Goal: Task Accomplishment & Management: Manage account settings

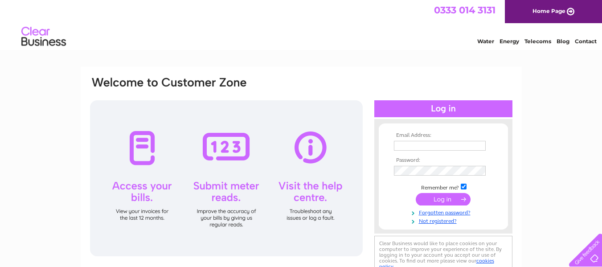
click at [408, 148] on input "text" at bounding box center [440, 146] width 92 height 10
type input "heritage.04@outlook.ocm"
click at [443, 199] on input "submit" at bounding box center [443, 199] width 55 height 12
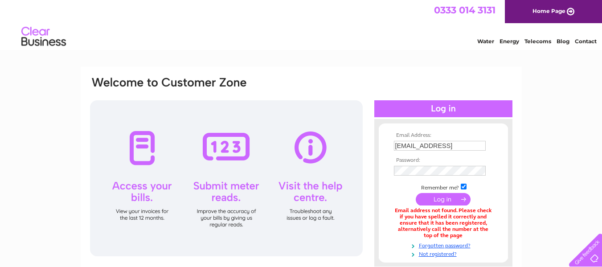
click at [478, 171] on img at bounding box center [479, 170] width 7 height 7
click at [448, 201] on input "submit" at bounding box center [443, 199] width 55 height 12
click at [478, 173] on img at bounding box center [480, 171] width 7 height 7
click at [478, 173] on img at bounding box center [479, 170] width 7 height 7
click at [445, 200] on input "submit" at bounding box center [443, 200] width 55 height 12
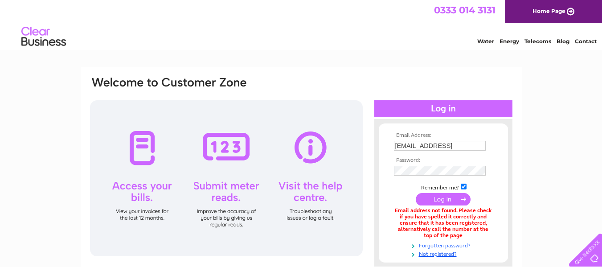
click at [460, 247] on link "Forgotten password?" at bounding box center [444, 245] width 101 height 8
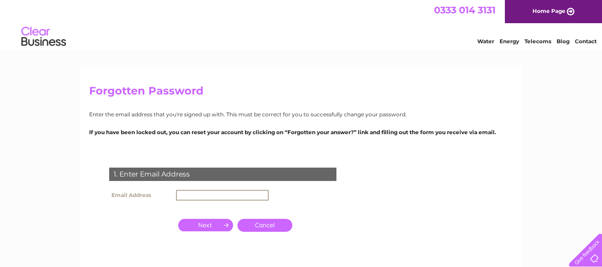
click at [222, 192] on input "text" at bounding box center [222, 195] width 93 height 11
type input "[EMAIL_ADDRESS][DOMAIN_NAME]"
click at [212, 224] on input "button" at bounding box center [205, 224] width 55 height 12
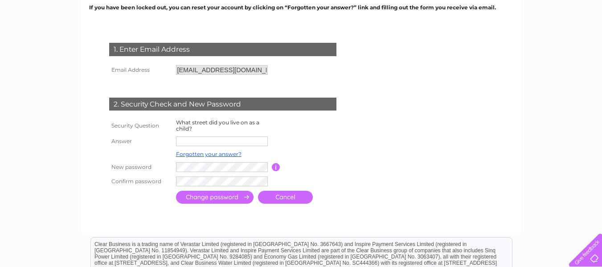
scroll to position [134, 0]
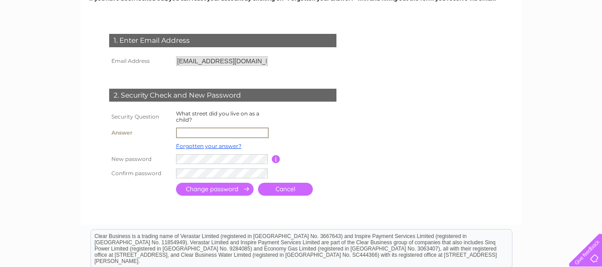
click at [193, 132] on input "text" at bounding box center [222, 132] width 93 height 11
type input "Highlands Road"
click at [210, 190] on input "submit" at bounding box center [215, 188] width 78 height 13
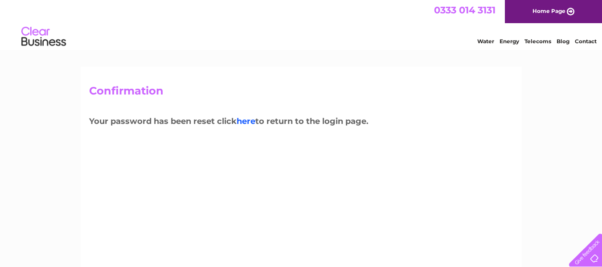
click at [249, 123] on link "here" at bounding box center [246, 121] width 19 height 10
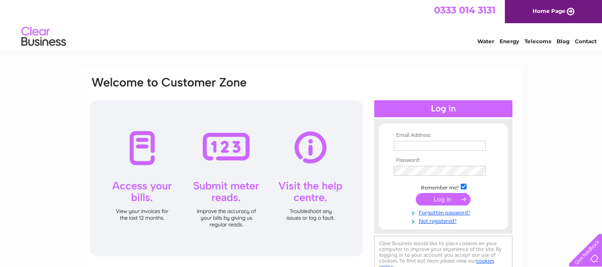
click at [415, 143] on input "text" at bounding box center [440, 146] width 92 height 10
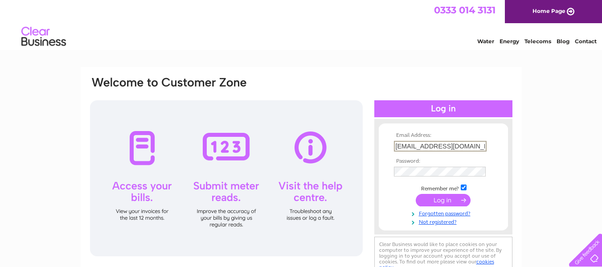
type input "[EMAIL_ADDRESS][DOMAIN_NAME]"
click at [437, 200] on input "submit" at bounding box center [443, 199] width 55 height 12
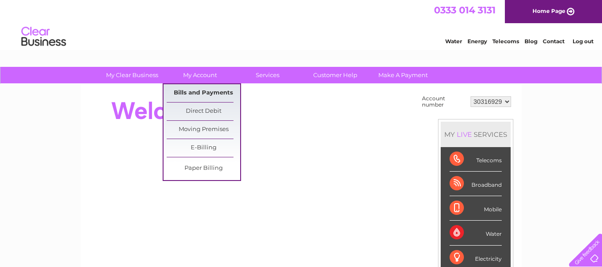
click at [214, 92] on link "Bills and Payments" at bounding box center [204, 93] width 74 height 18
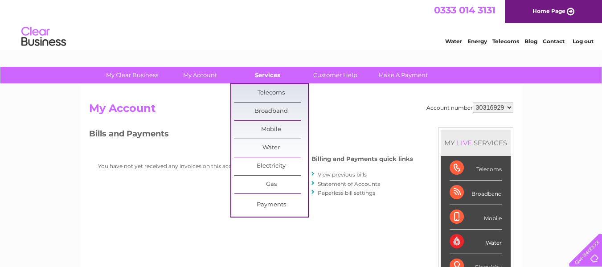
click at [272, 78] on link "Services" at bounding box center [268, 75] width 74 height 16
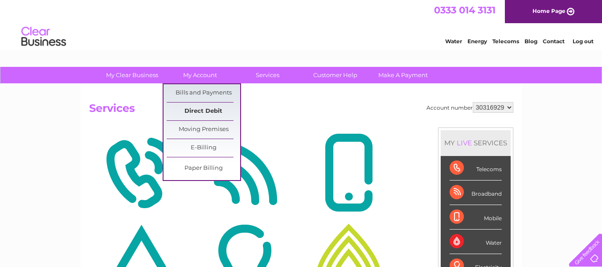
click at [206, 109] on link "Direct Debit" at bounding box center [204, 112] width 74 height 18
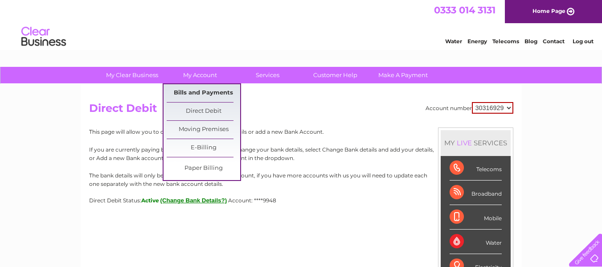
click at [206, 95] on link "Bills and Payments" at bounding box center [204, 93] width 74 height 18
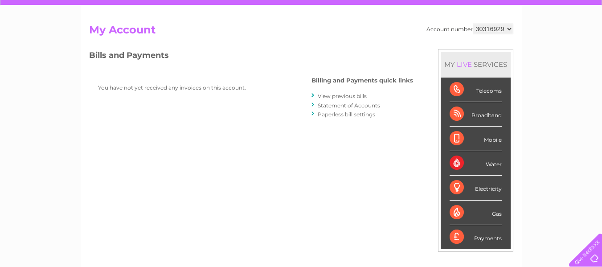
scroll to position [45, 0]
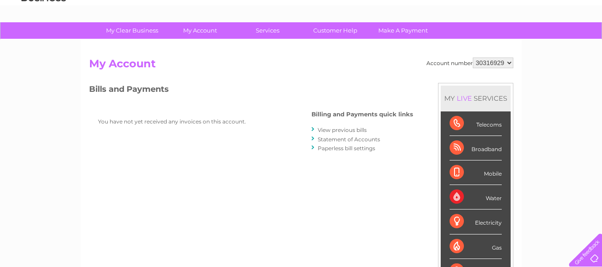
click at [340, 141] on link "Statement of Accounts" at bounding box center [349, 139] width 62 height 7
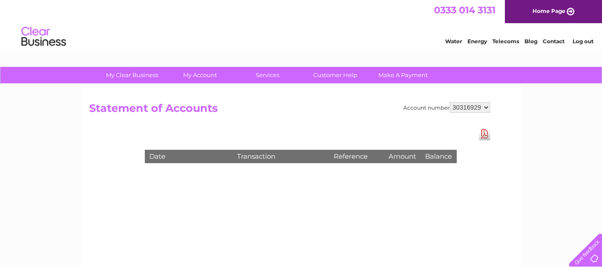
click at [482, 137] on link "Download Pdf" at bounding box center [484, 133] width 11 height 13
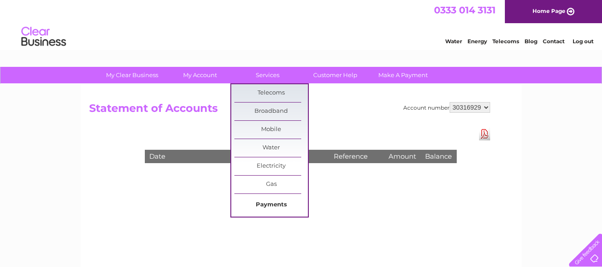
click at [272, 205] on link "Payments" at bounding box center [271, 205] width 74 height 18
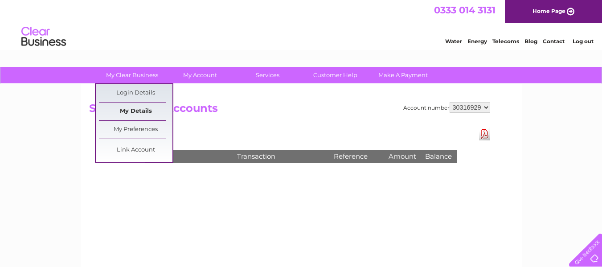
click at [139, 110] on link "My Details" at bounding box center [136, 112] width 74 height 18
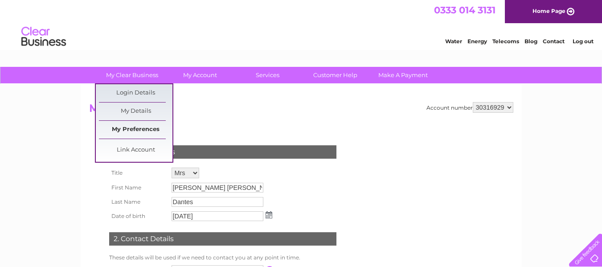
click at [141, 132] on link "My Preferences" at bounding box center [136, 130] width 74 height 18
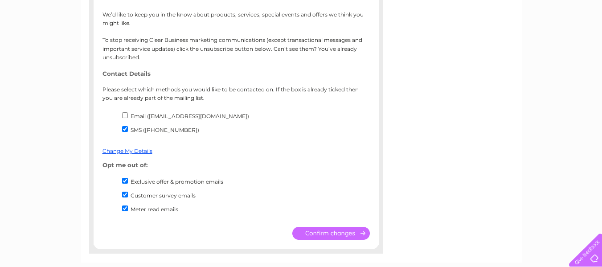
scroll to position [178, 0]
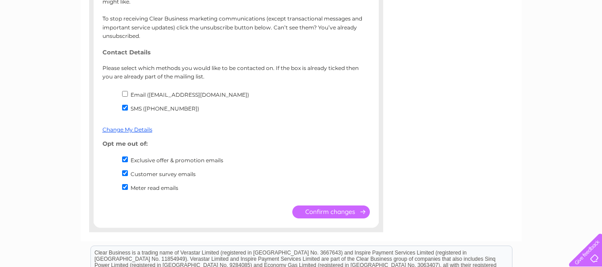
click at [126, 95] on input "Email (heritage.04@outlook.com)" at bounding box center [125, 94] width 6 height 6
checkbox input "true"
click at [123, 108] on input "SMS (07513025812)" at bounding box center [125, 108] width 6 height 6
checkbox input "false"
click at [124, 160] on input "Exclusive offer & promotion emails" at bounding box center [125, 159] width 6 height 6
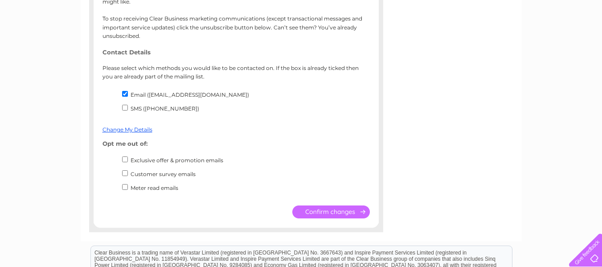
checkbox input "true"
click at [123, 174] on input "Customer survey emails" at bounding box center [125, 173] width 6 height 6
checkbox input "true"
click at [124, 189] on input "Meter read emails" at bounding box center [125, 187] width 6 height 6
checkbox input "true"
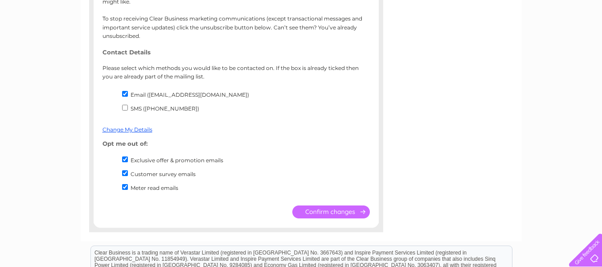
click at [323, 213] on input "submit" at bounding box center [331, 212] width 78 height 13
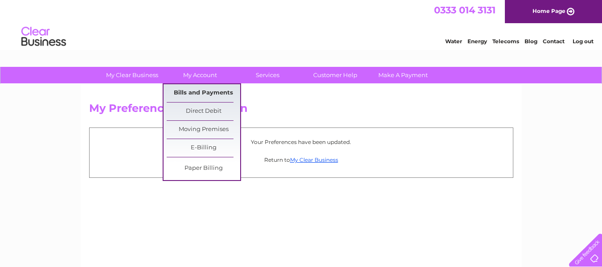
click at [210, 95] on link "Bills and Payments" at bounding box center [204, 93] width 74 height 18
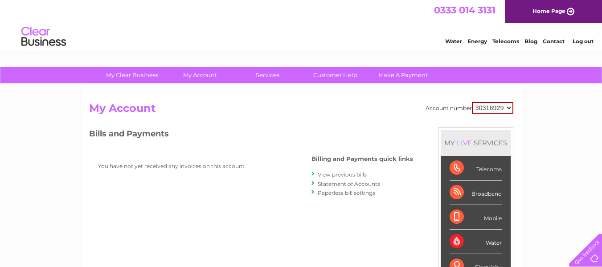
click at [349, 175] on link "View previous bills" at bounding box center [342, 174] width 49 height 7
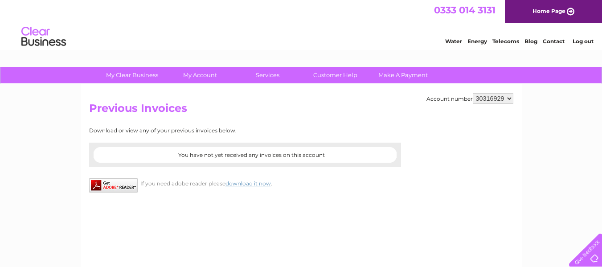
click at [580, 41] on link "Log out" at bounding box center [583, 41] width 21 height 7
